Goal: Task Accomplishment & Management: Manage account settings

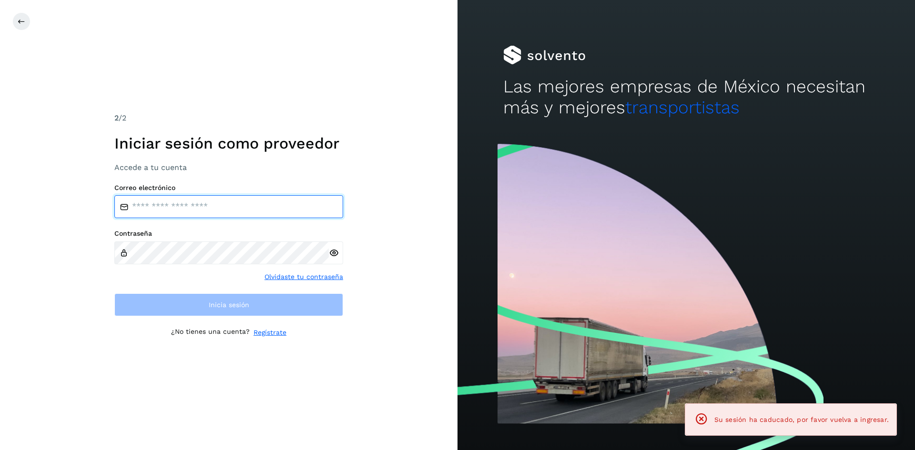
type input "**********"
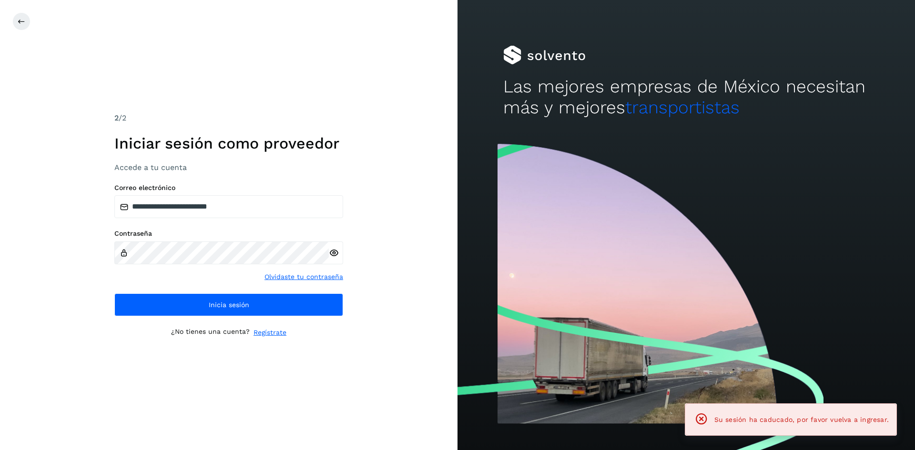
click at [374, 297] on div "**********" at bounding box center [229, 225] width 458 height 450
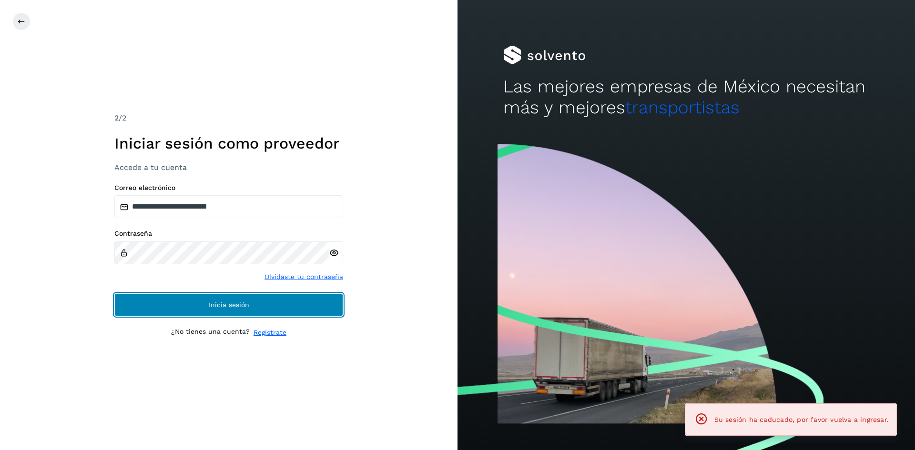
click at [335, 302] on button "Inicia sesión" at bounding box center [228, 305] width 229 height 23
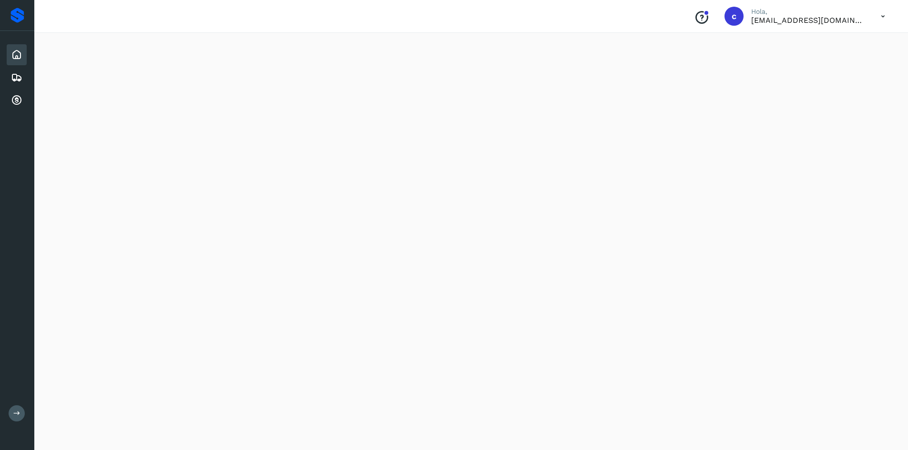
scroll to position [763, 0]
